Goal: Information Seeking & Learning: Check status

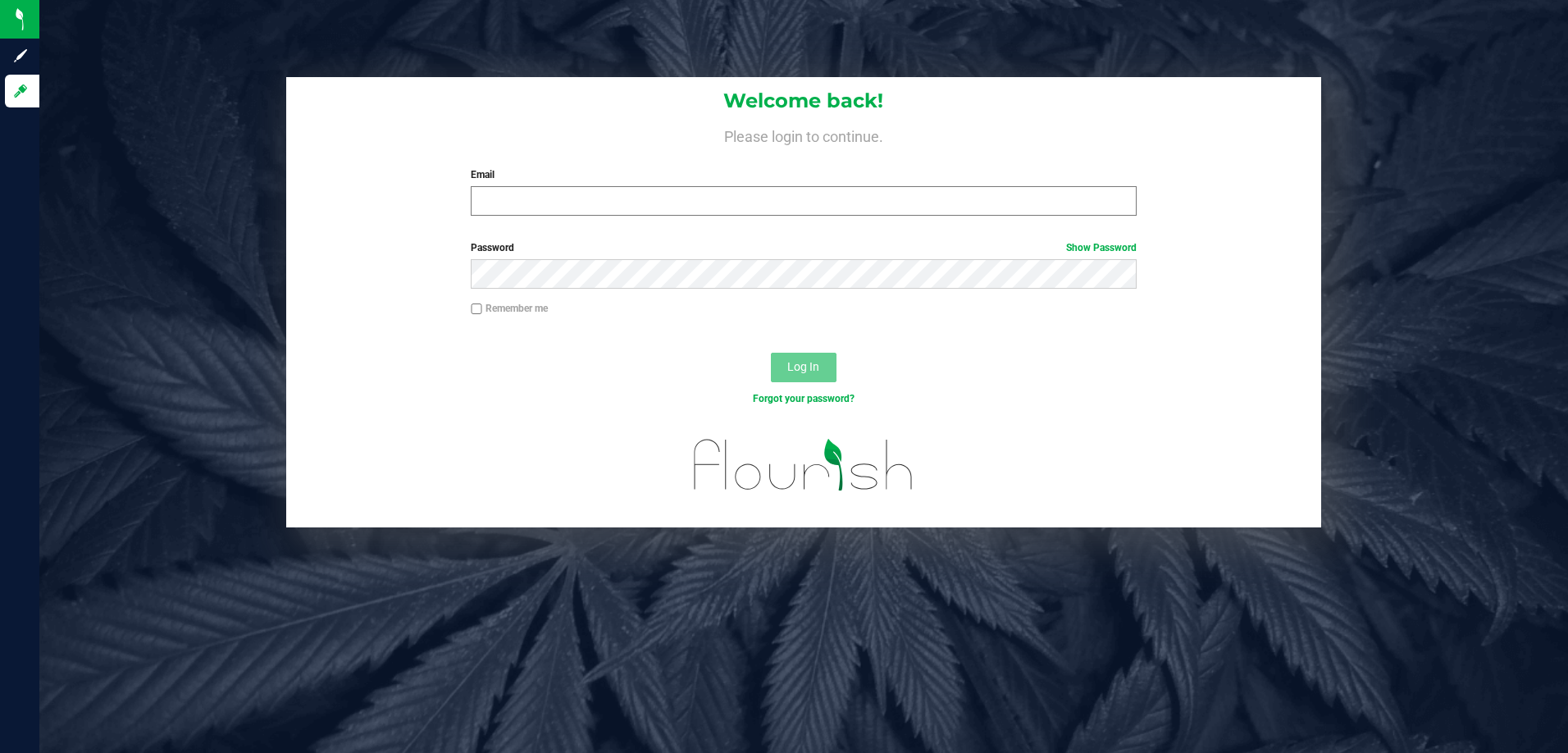
drag, startPoint x: 673, startPoint y: 183, endPoint x: 677, endPoint y: 196, distance: 13.6
click at [673, 183] on div "Email Required Please format your email correctly." at bounding box center [804, 192] width 690 height 49
click at [679, 201] on input "Email" at bounding box center [804, 201] width 666 height 30
type input "gjewelewicz@liveparallel.com"
click at [771, 353] on button "Log In" at bounding box center [804, 368] width 65 height 30
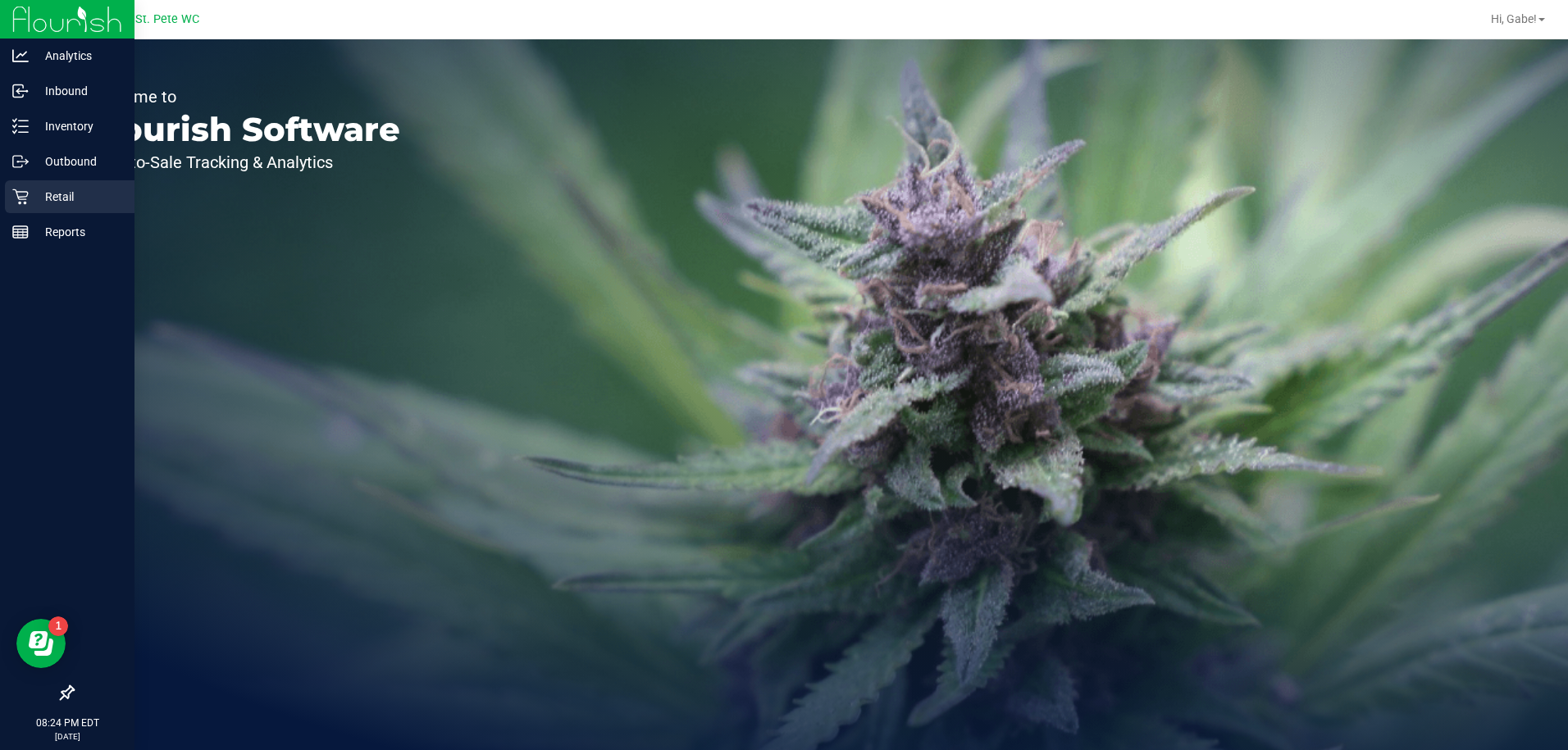
click at [30, 190] on p "Retail" at bounding box center [78, 196] width 98 height 20
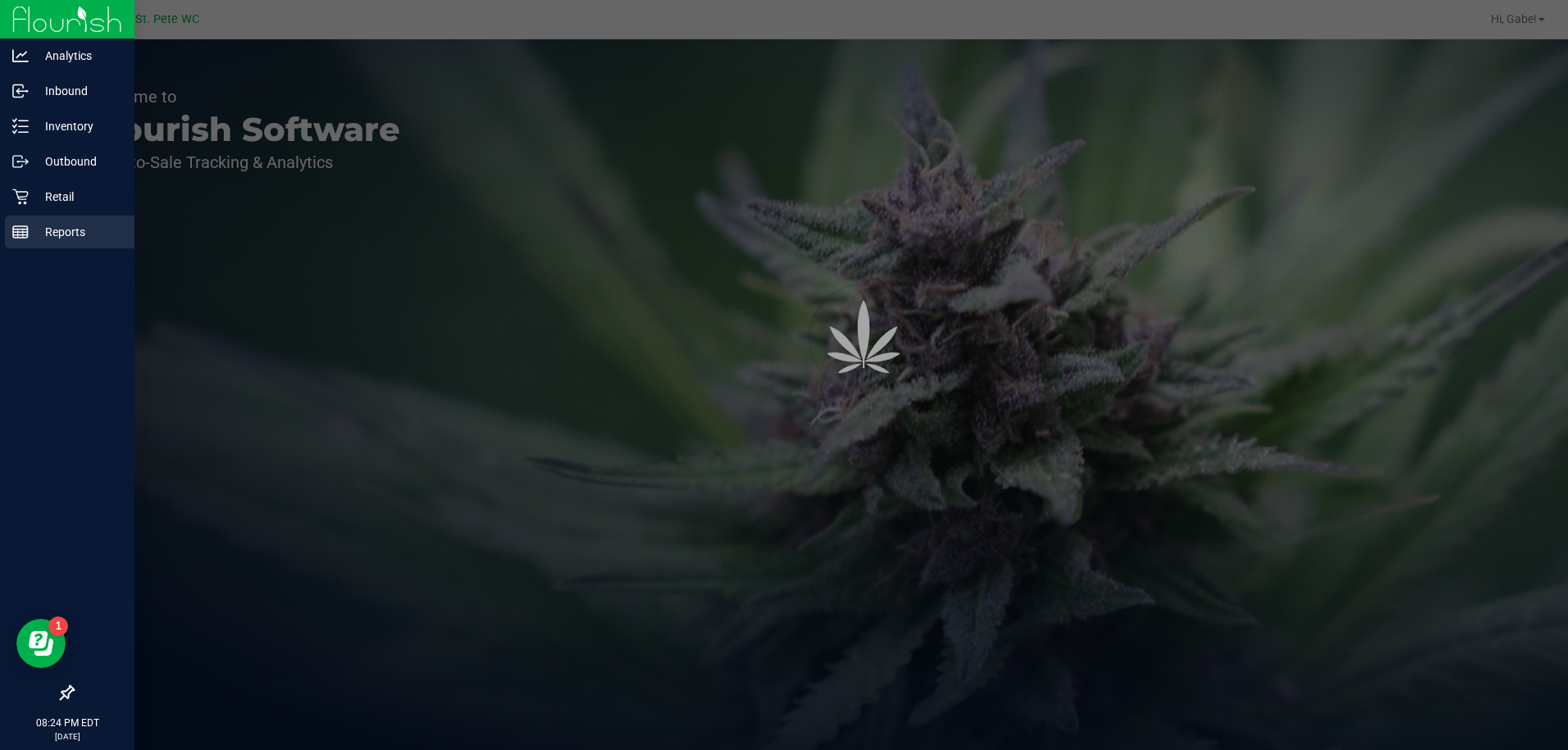
click at [70, 238] on p "Reports" at bounding box center [78, 232] width 98 height 20
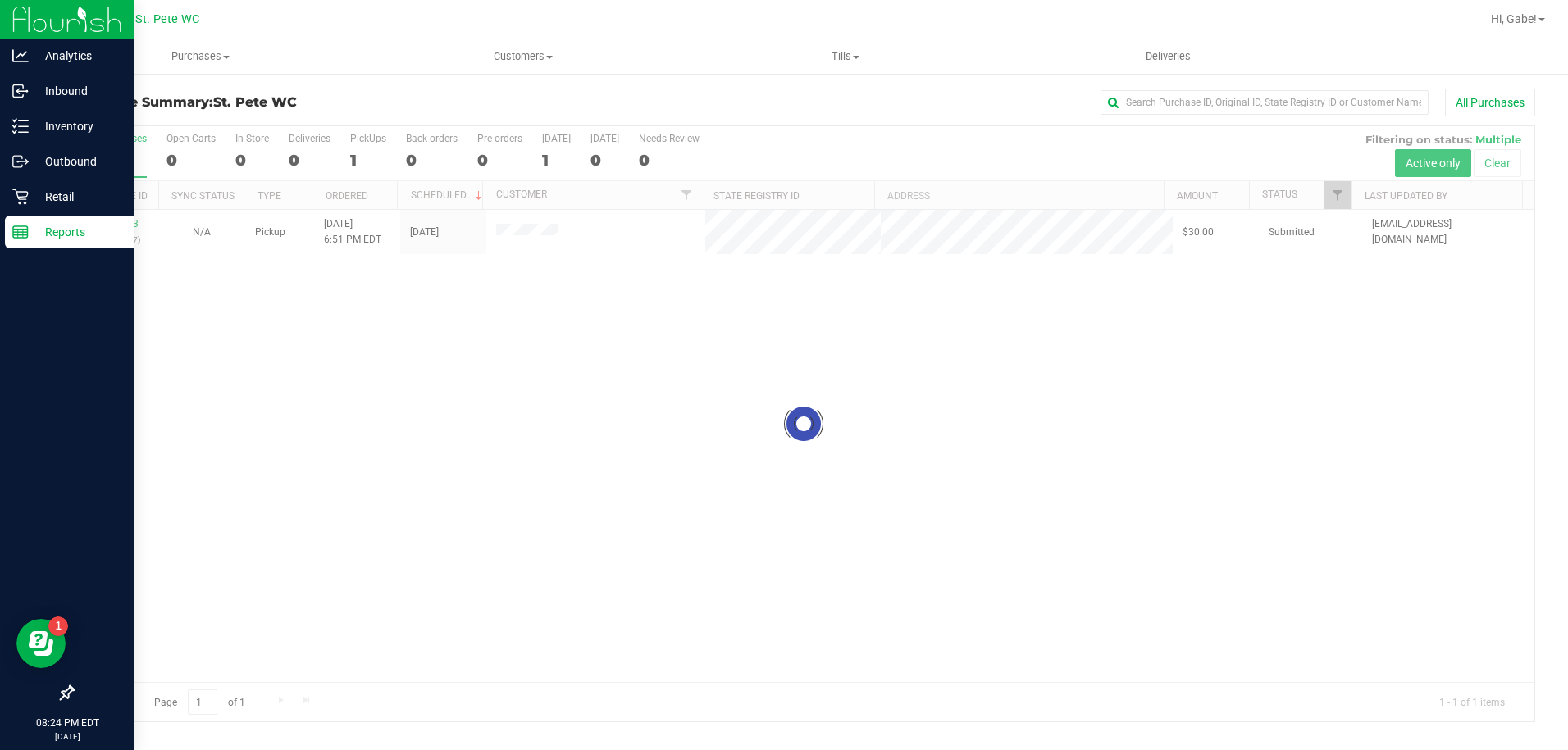
click at [17, 230] on icon at bounding box center [21, 232] width 17 height 17
click at [23, 226] on rect at bounding box center [21, 232] width 15 height 11
click at [47, 233] on p "Reports" at bounding box center [78, 232] width 98 height 20
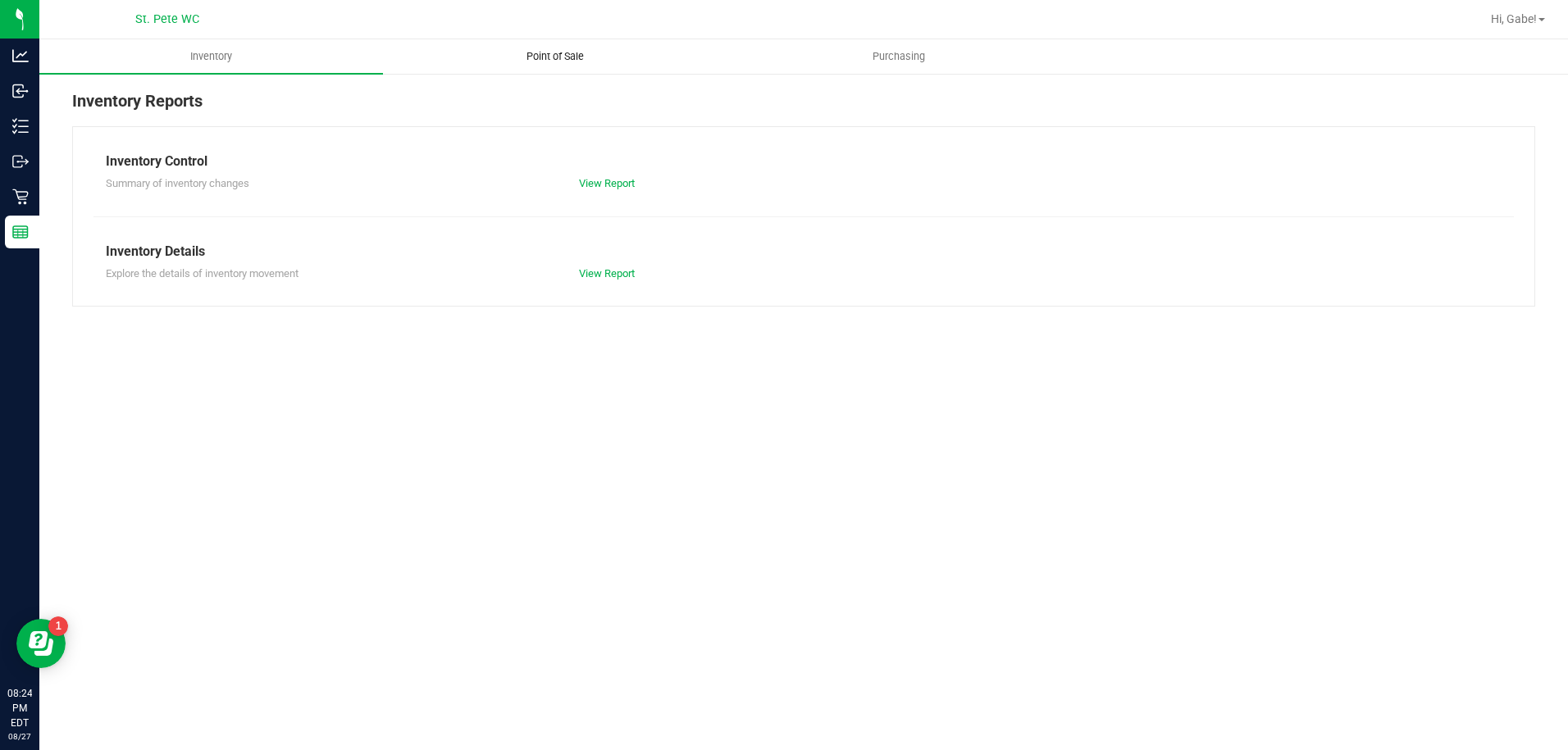
click at [574, 63] on span "Point of Sale" at bounding box center [555, 57] width 102 height 15
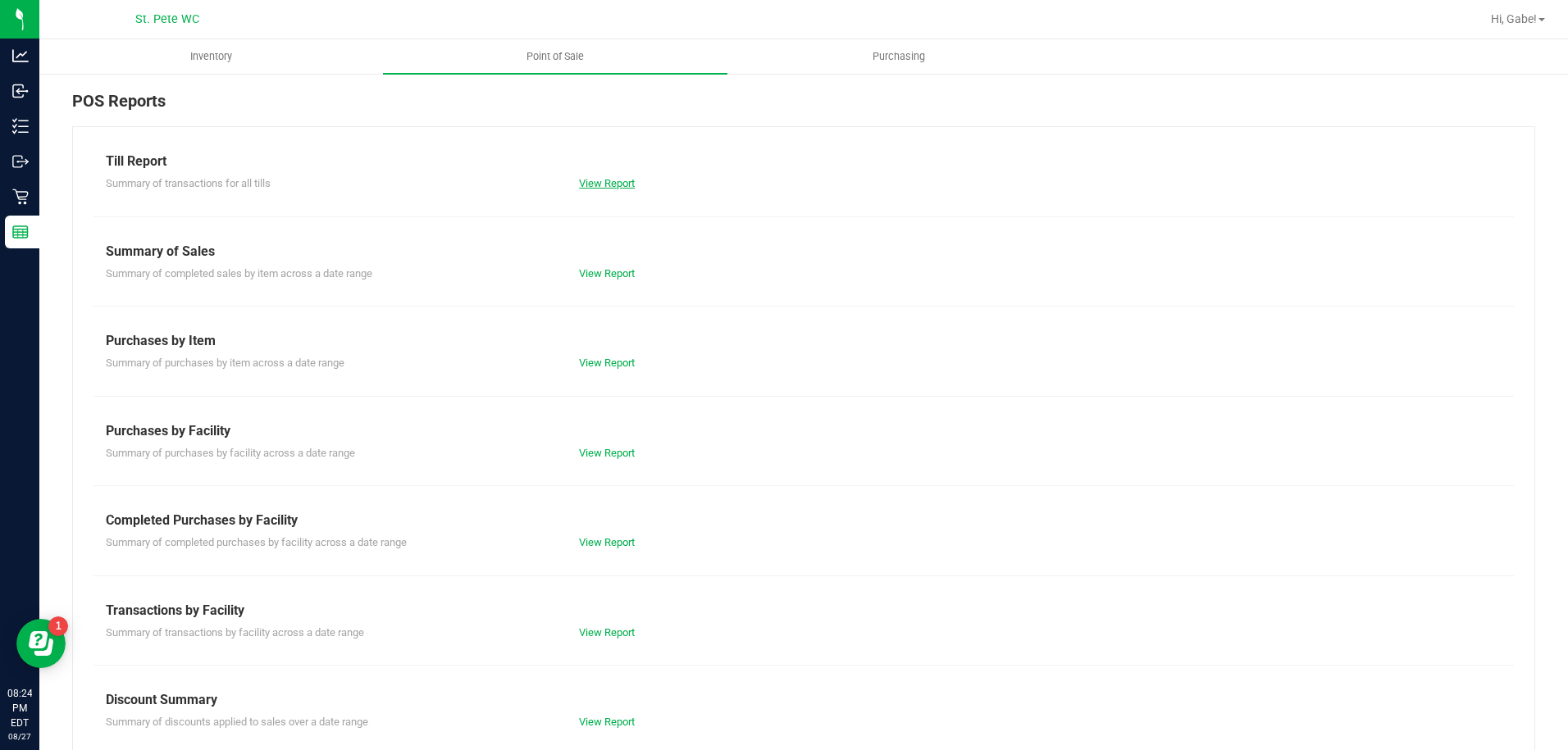
click at [589, 179] on link "View Report" at bounding box center [607, 182] width 56 height 12
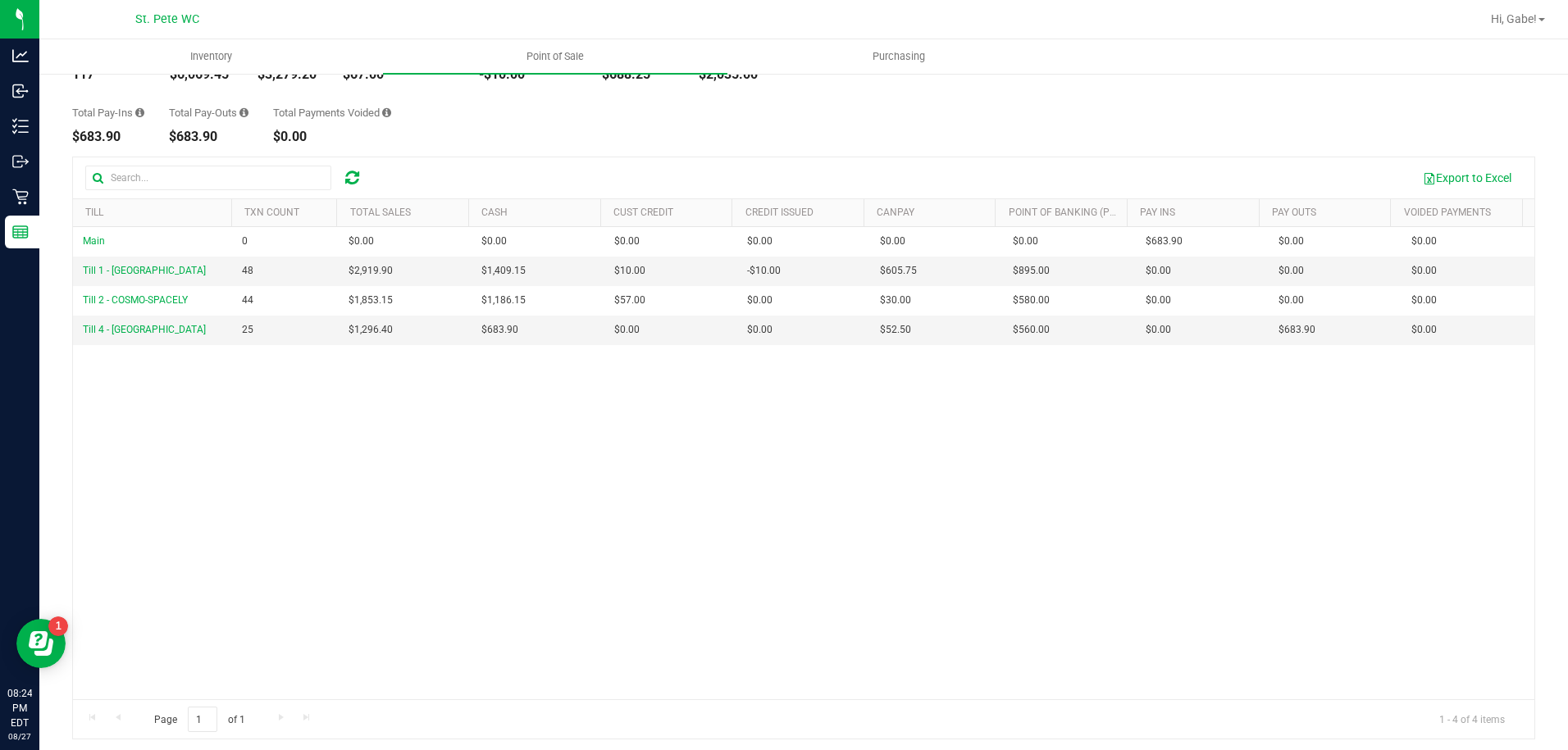
scroll to position [123, 0]
